Goal: Information Seeking & Learning: Learn about a topic

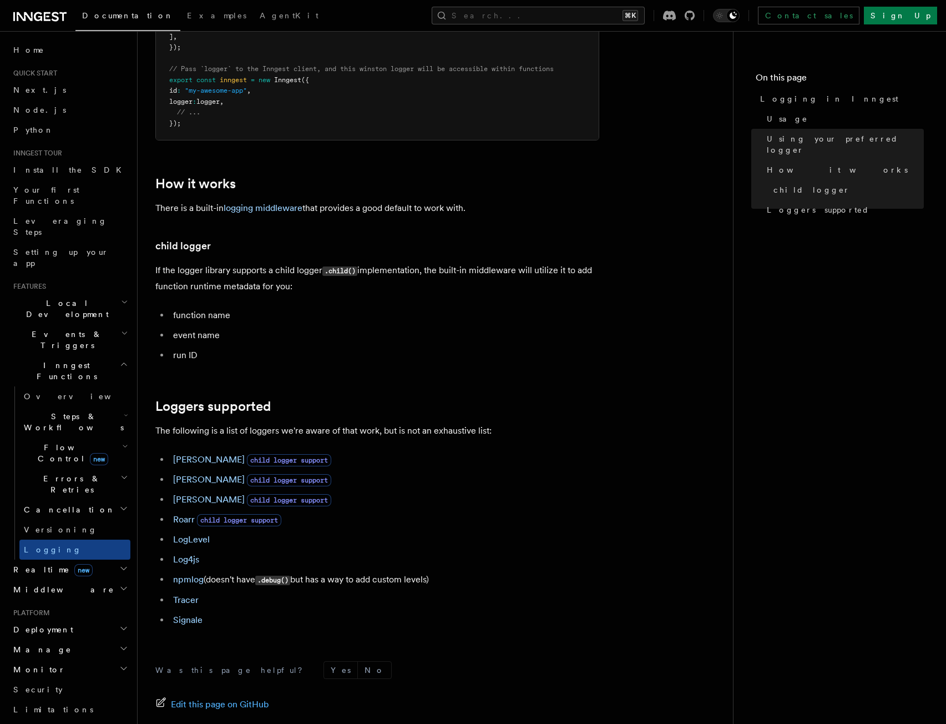
scroll to position [1211, 0]
click at [57, 324] on h2 "Events & Triggers" at bounding box center [70, 339] width 122 height 31
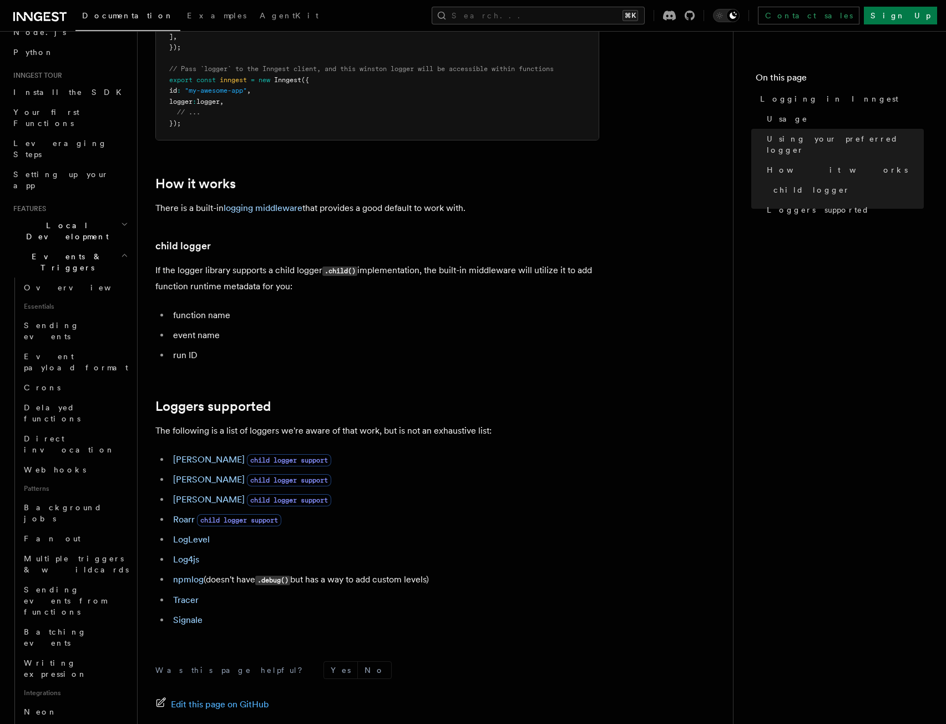
scroll to position [299, 0]
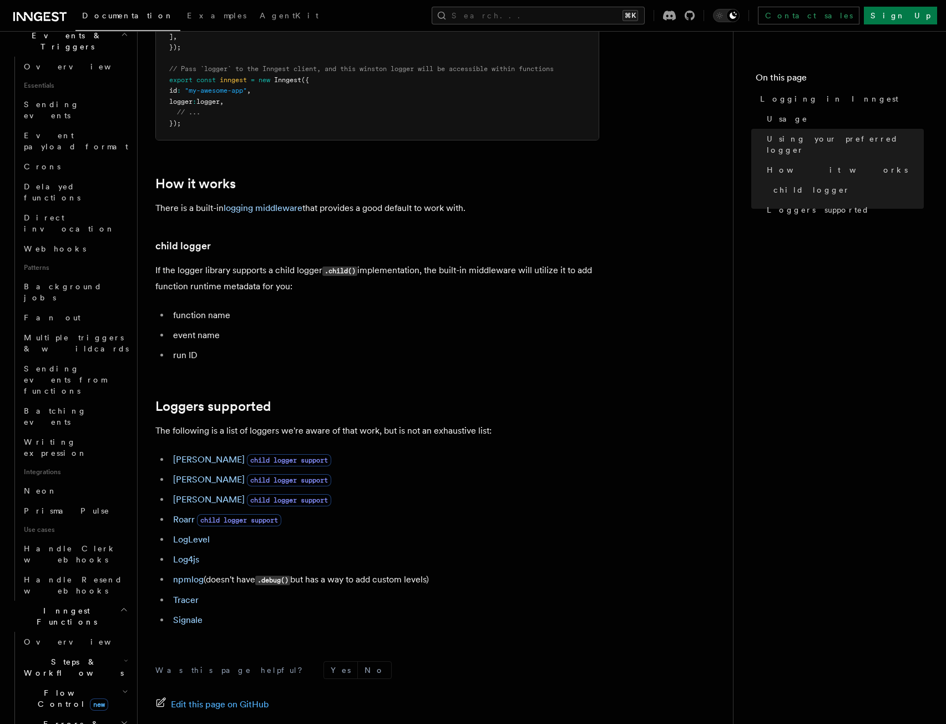
click at [103, 652] on h2 "Steps & Workflows" at bounding box center [74, 667] width 111 height 31
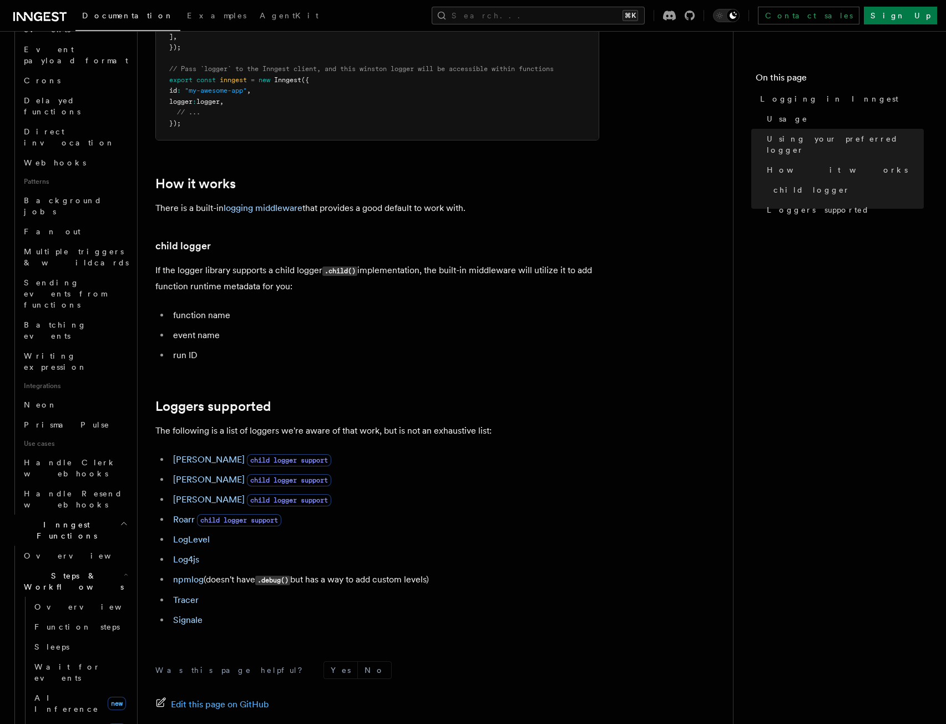
scroll to position [403, 0]
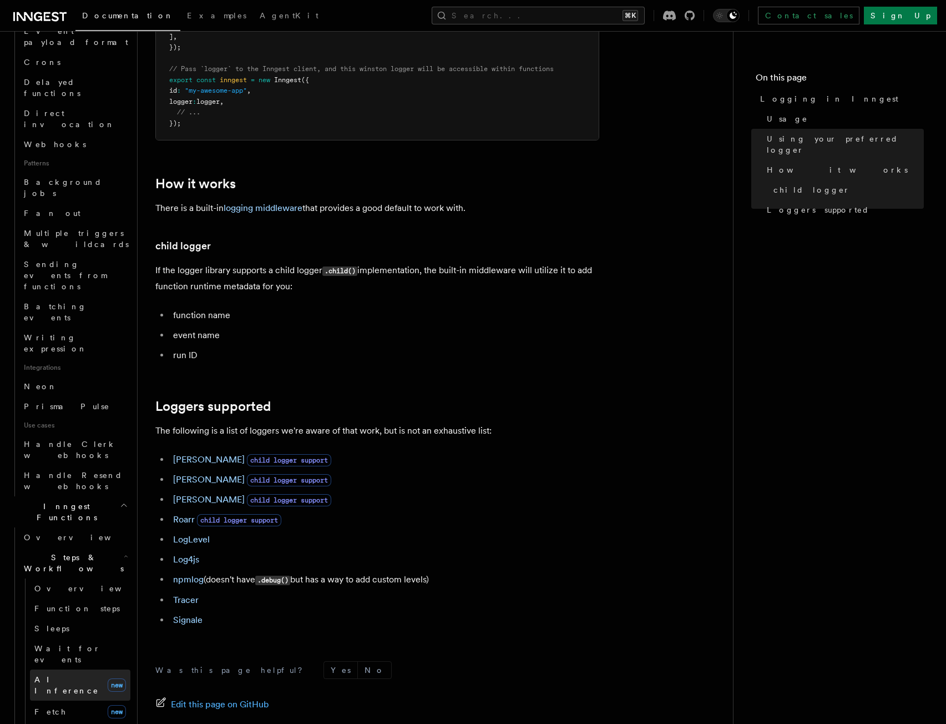
click at [69, 669] on link "AI Inference new" at bounding box center [80, 684] width 100 height 31
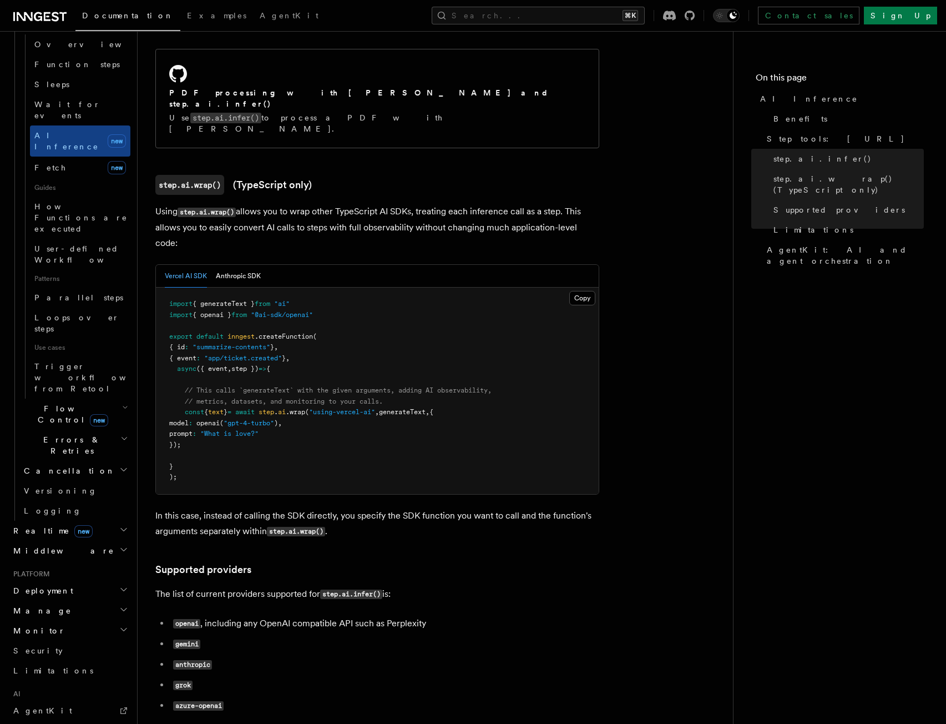
scroll to position [881, 0]
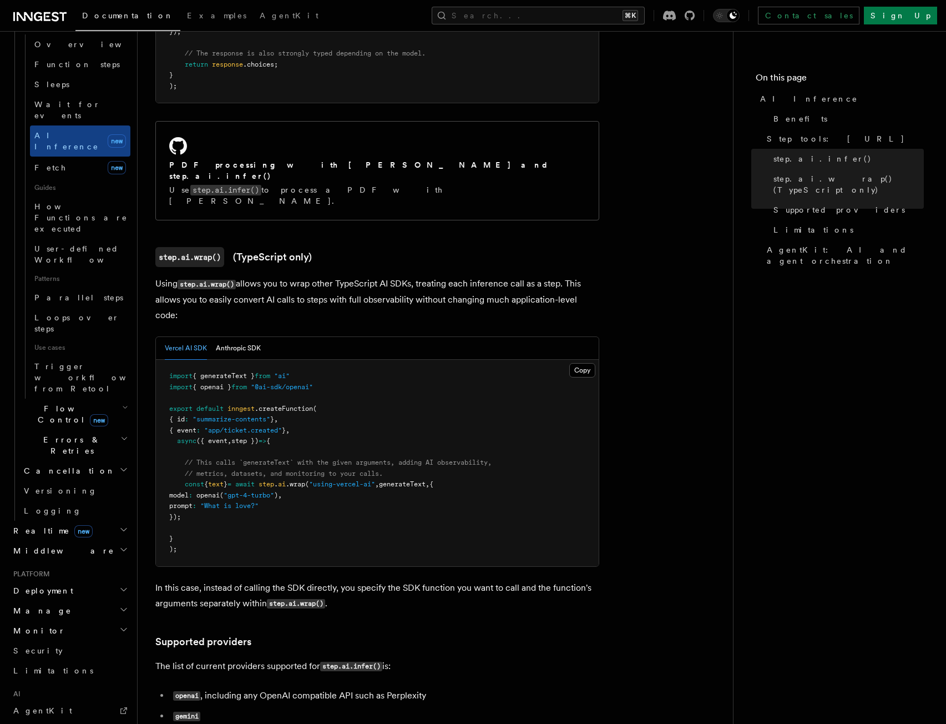
click at [276, 511] on pre "import { generateText } from "ai" import { openai } from "@ai-sdk/openai" expor…" at bounding box center [377, 463] width 443 height 207
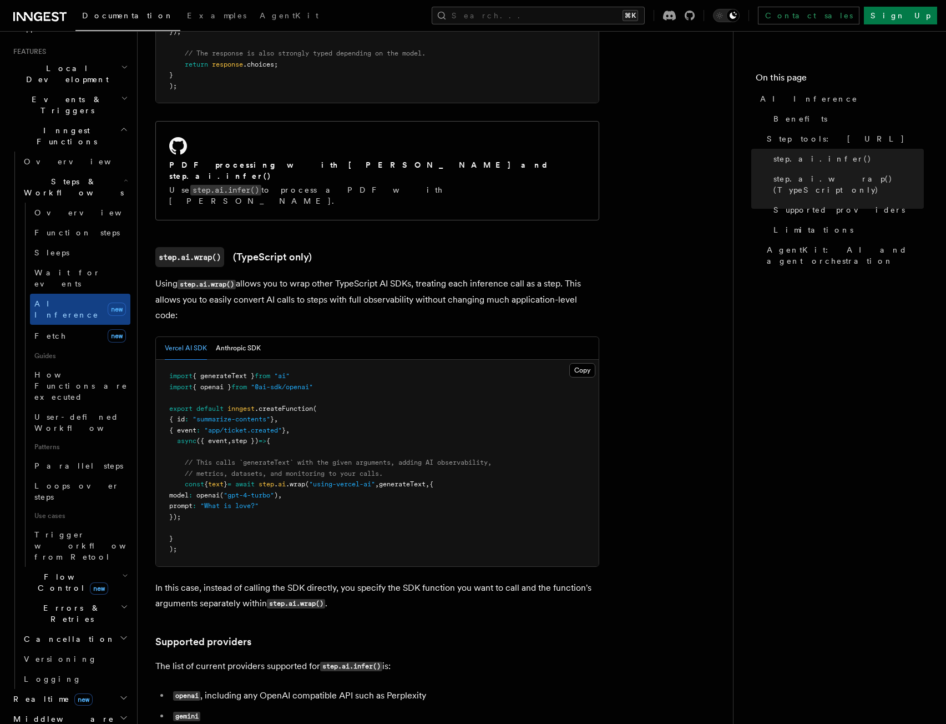
scroll to position [253, 0]
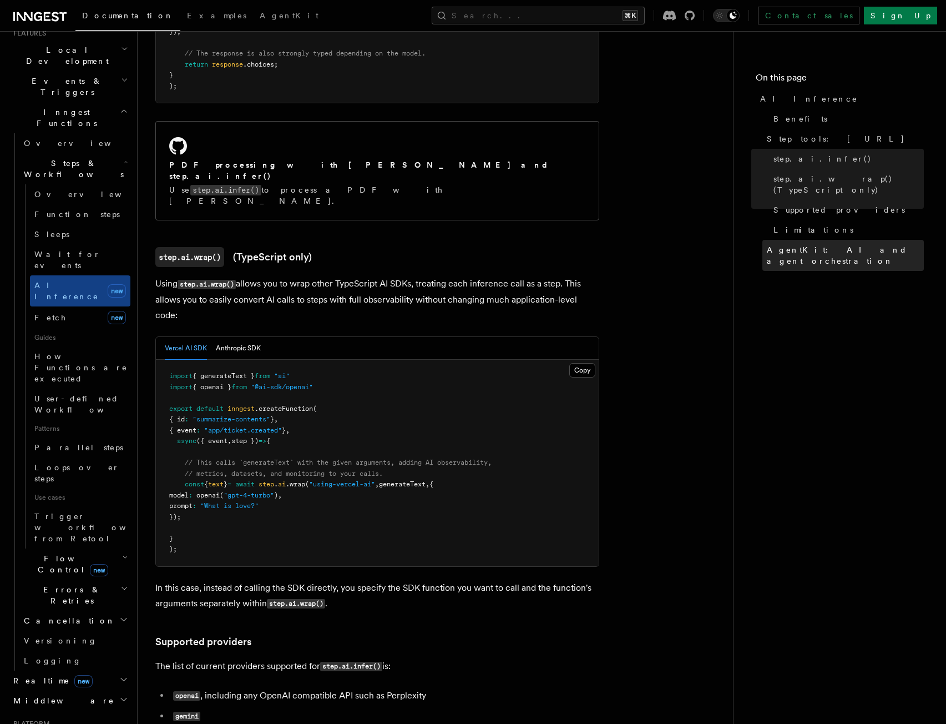
click at [817, 244] on span "AgentKit: AI and agent orchestration" at bounding box center [845, 255] width 157 height 22
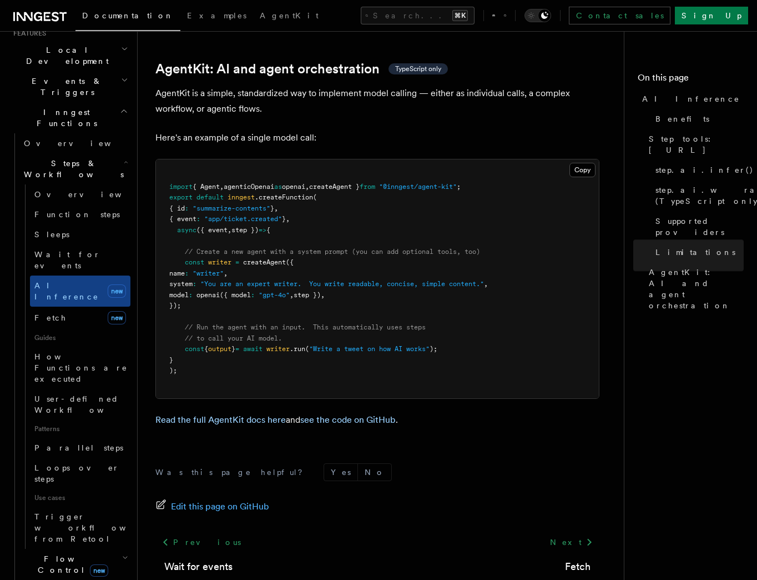
scroll to position [3257, 0]
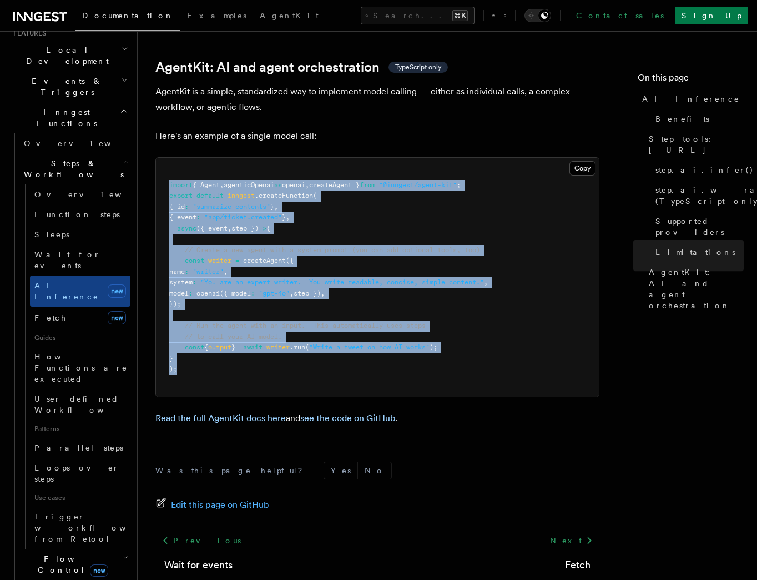
drag, startPoint x: 169, startPoint y: 142, endPoint x: 211, endPoint y: 325, distance: 188.0
click at [211, 325] on pre "import { Agent , agenticOpenai as openai , createAgent } from "@inngest/agent-k…" at bounding box center [377, 277] width 443 height 239
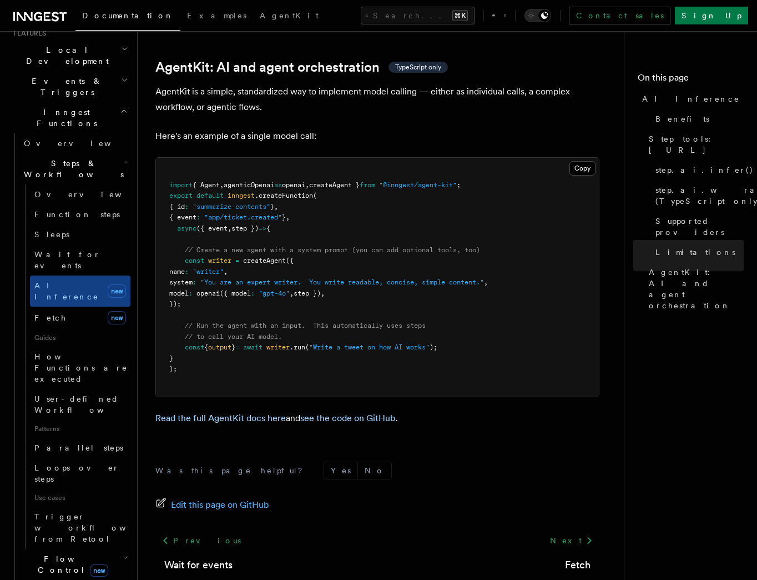
click at [215, 323] on pre "import { Agent , agenticOpenai as openai , createAgent } from "@inngest/agent-k…" at bounding box center [377, 277] width 443 height 239
drag, startPoint x: 186, startPoint y: 216, endPoint x: 214, endPoint y: 260, distance: 52.2
click at [214, 260] on pre "import { Agent , agenticOpenai as openai , createAgent } from "@inngest/agent-k…" at bounding box center [377, 277] width 443 height 239
click at [218, 257] on pre "import { Agent , agenticOpenai as openai , createAgent } from "@inngest/agent-k…" at bounding box center [377, 277] width 443 height 239
click at [366, 247] on pre "import { Agent , agenticOpenai as openai , createAgent } from "@inngest/agent-k…" at bounding box center [377, 277] width 443 height 239
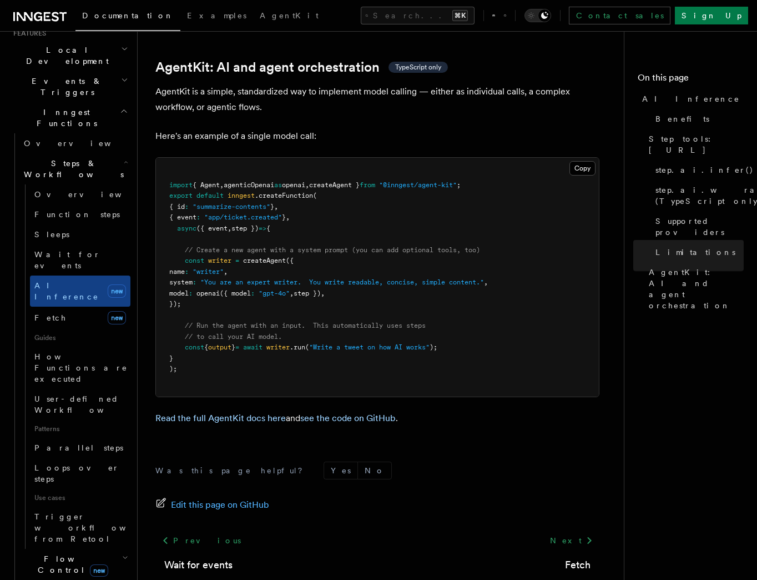
click at [365, 248] on pre "import { Agent , agenticOpenai as openai , createAgent } from "@inngest/agent-k…" at bounding box center [377, 277] width 443 height 239
click at [325, 289] on span "," at bounding box center [323, 293] width 4 height 8
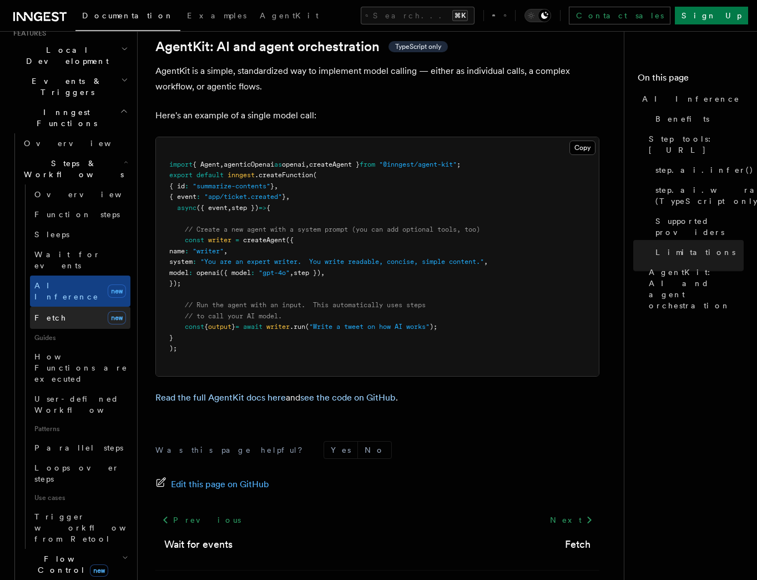
click at [60, 306] on link "Fetch new" at bounding box center [80, 317] width 100 height 22
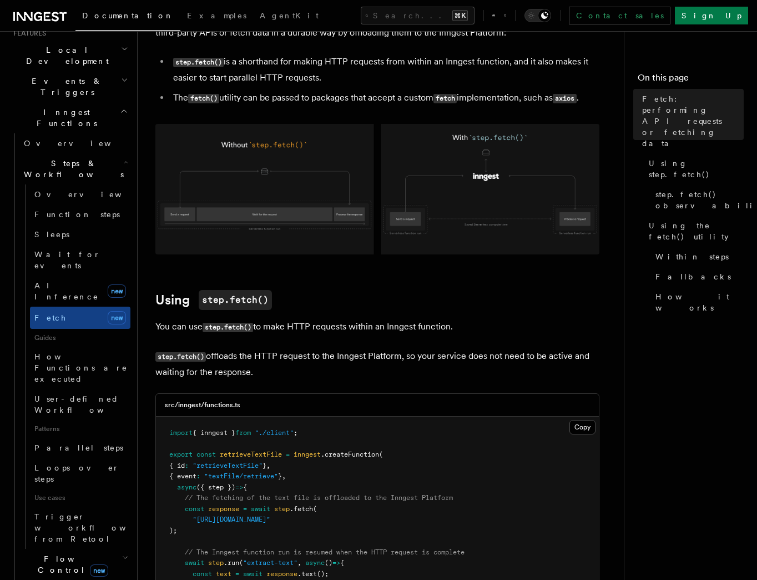
scroll to position [286, 0]
